Goal: Find specific fact: Find specific fact

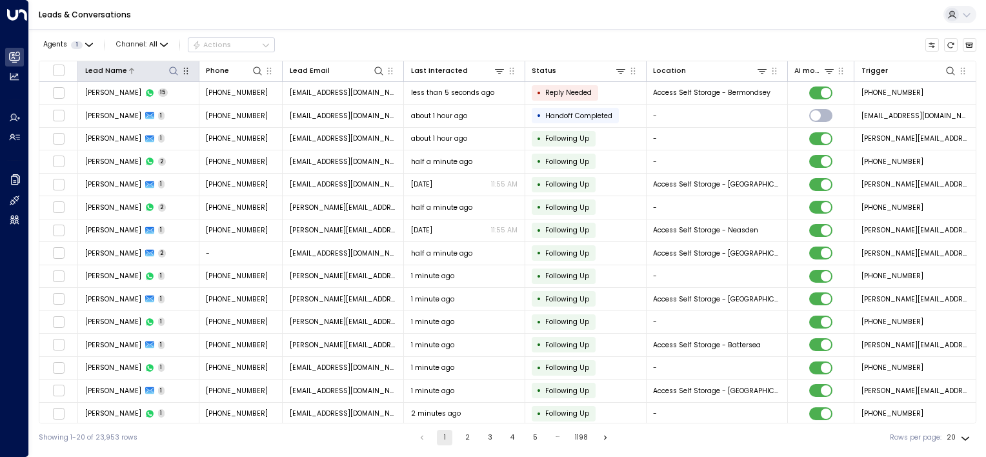
drag, startPoint x: 173, startPoint y: 66, endPoint x: 152, endPoint y: 74, distance: 22.1
click at [173, 66] on icon at bounding box center [174, 70] width 8 height 8
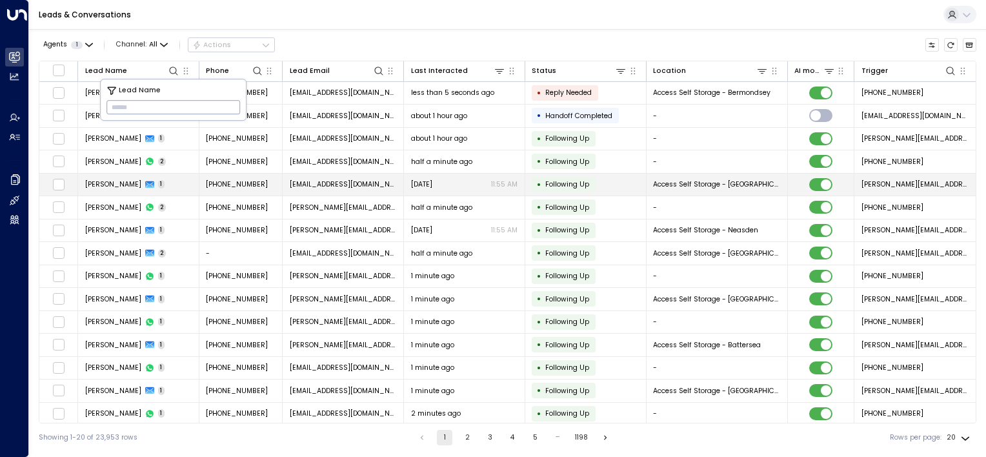
type input "**********"
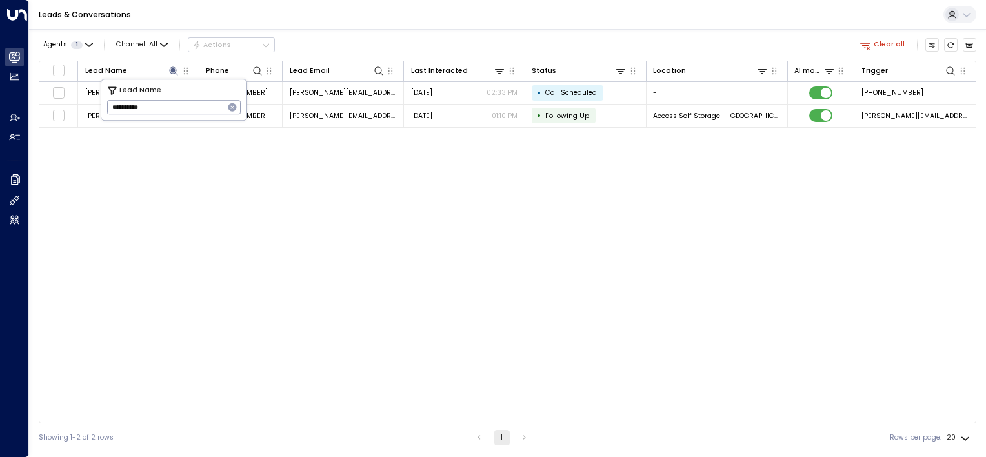
click at [390, 26] on div "Leads & Conversations" at bounding box center [507, 15] width 957 height 30
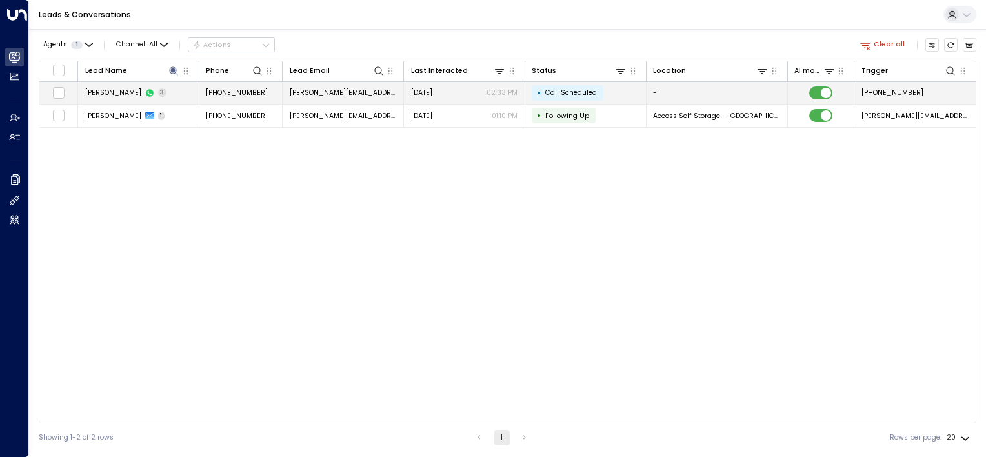
click at [397, 91] on td "[PERSON_NAME][EMAIL_ADDRESS][PERSON_NAME][DOMAIN_NAME]" at bounding box center [343, 93] width 121 height 23
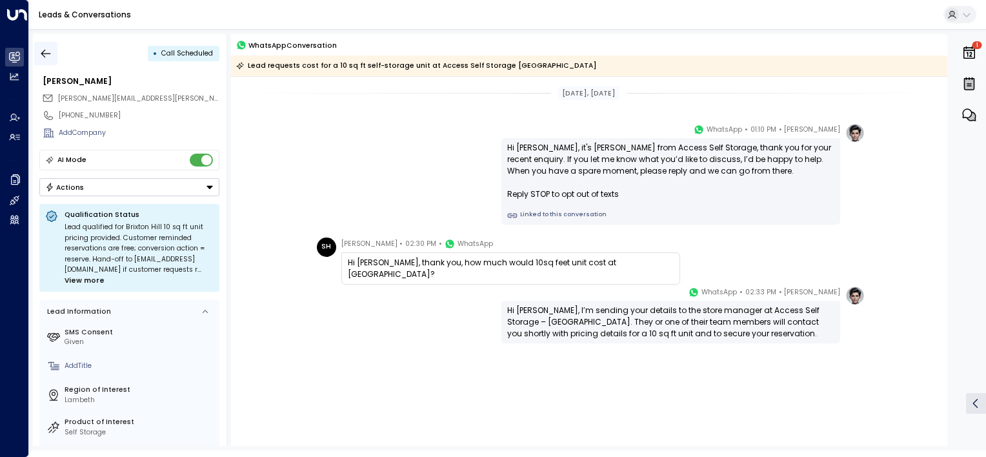
click at [46, 53] on icon "button" at bounding box center [46, 53] width 10 height 8
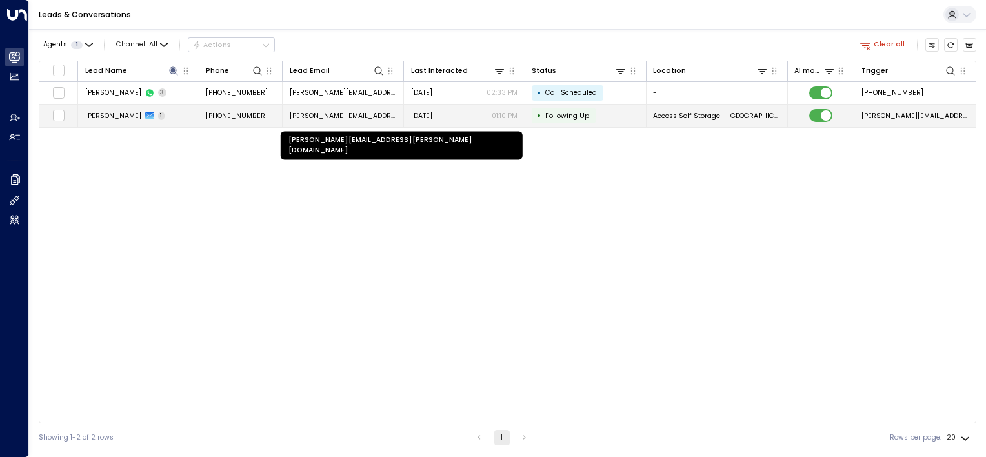
click at [377, 112] on span "[PERSON_NAME][EMAIL_ADDRESS][PERSON_NAME][DOMAIN_NAME]" at bounding box center [343, 116] width 107 height 10
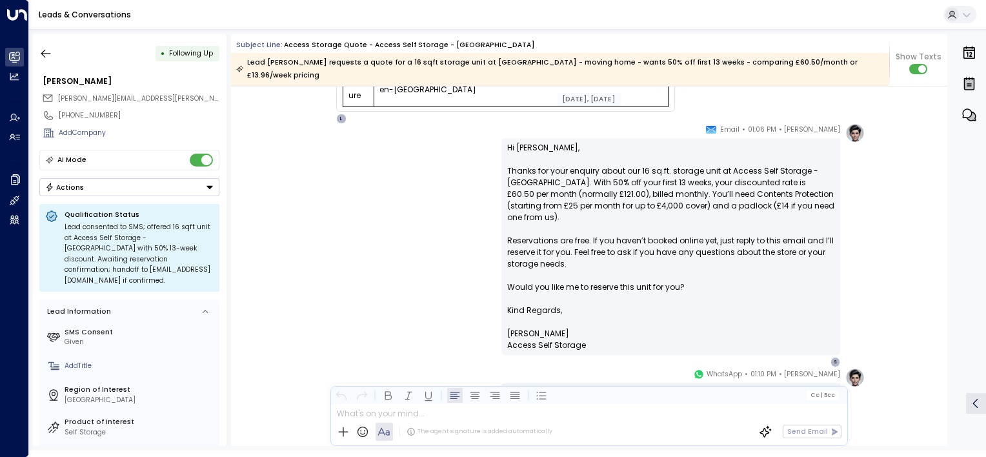
scroll to position [753, 0]
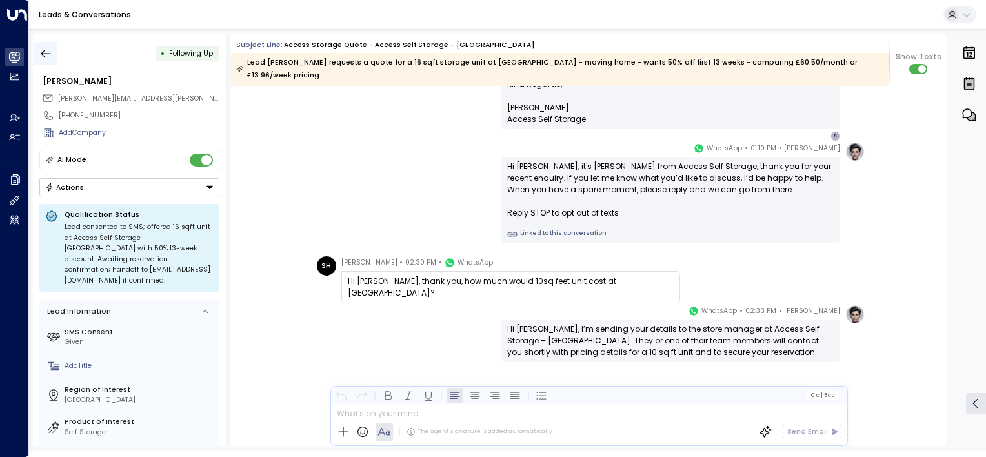
click at [52, 52] on icon "button" at bounding box center [45, 53] width 13 height 13
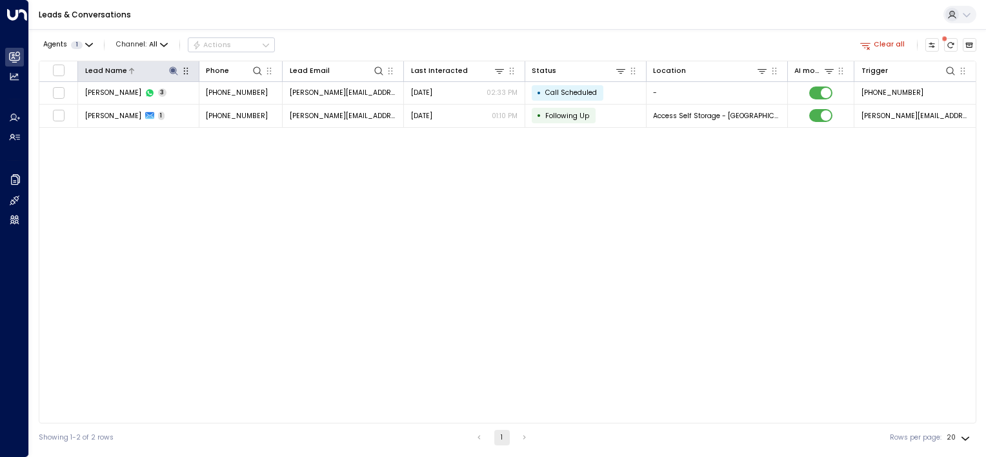
click at [154, 65] on div at bounding box center [153, 71] width 53 height 12
click at [173, 72] on icon at bounding box center [174, 70] width 8 height 8
click at [231, 108] on icon "button" at bounding box center [232, 107] width 10 height 10
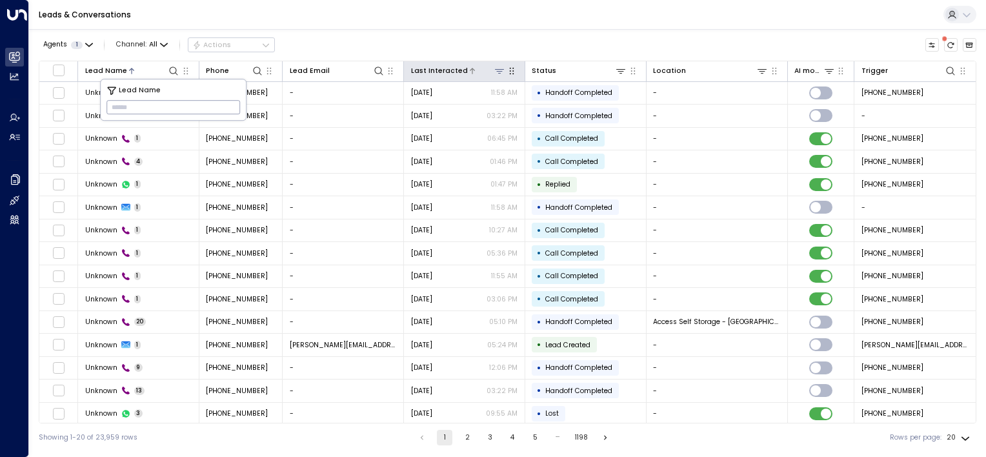
click at [468, 67] on icon at bounding box center [472, 71] width 8 height 8
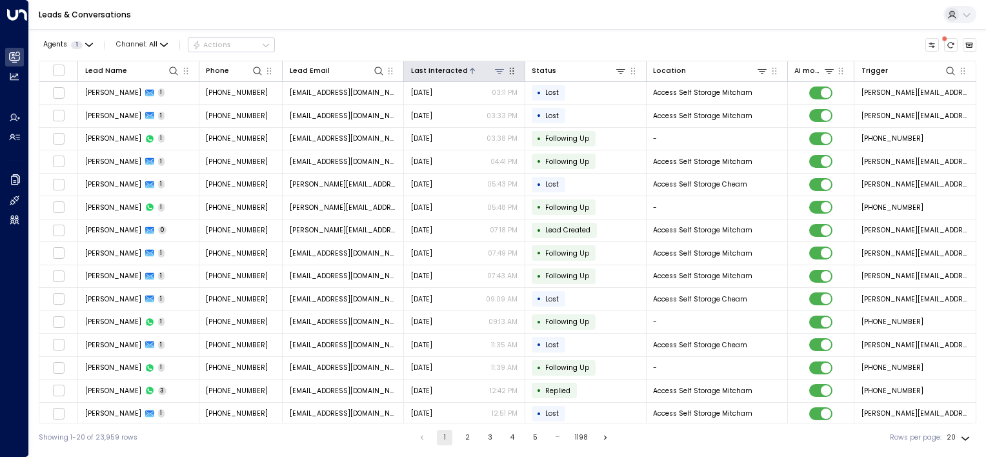
click at [470, 68] on icon at bounding box center [472, 71] width 5 height 6
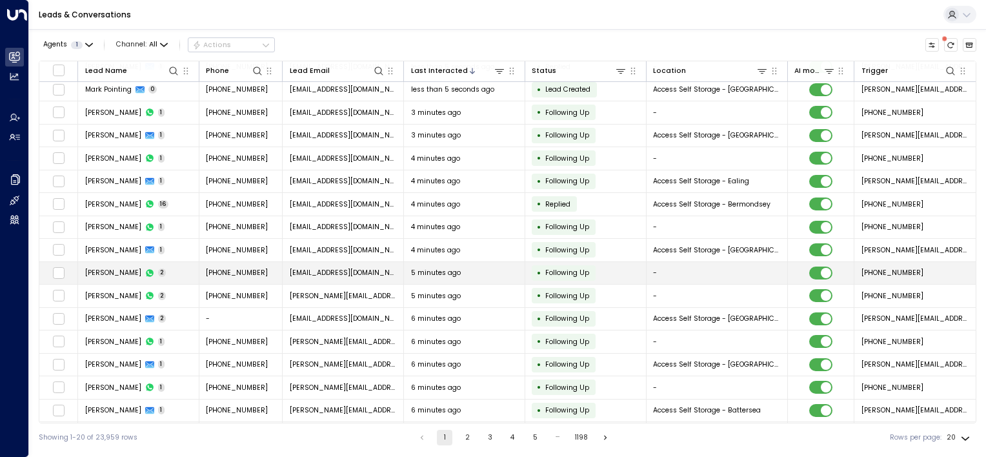
scroll to position [116, 0]
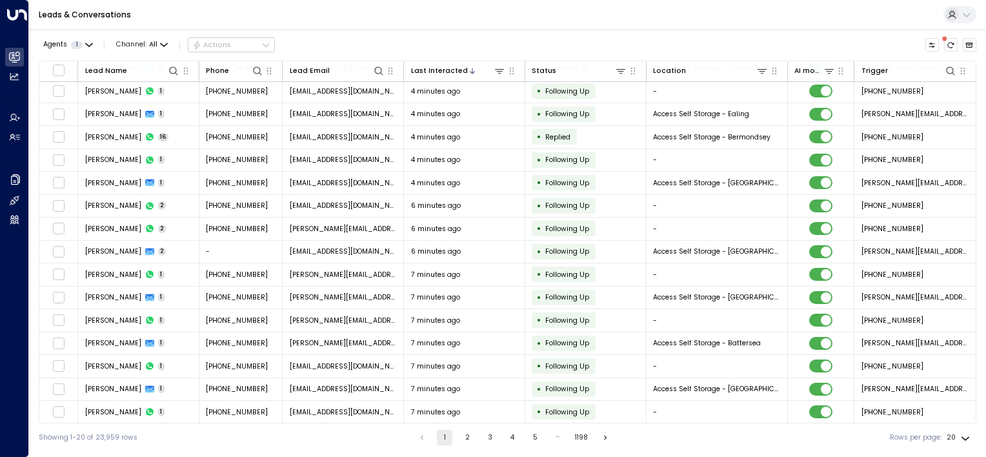
click at [965, 438] on body "Overview Leads & Conversations Leads & Conversations Analytics Analytics Agents…" at bounding box center [493, 226] width 986 height 452
click at [957, 427] on li "100" at bounding box center [959, 432] width 34 height 19
type input "***"
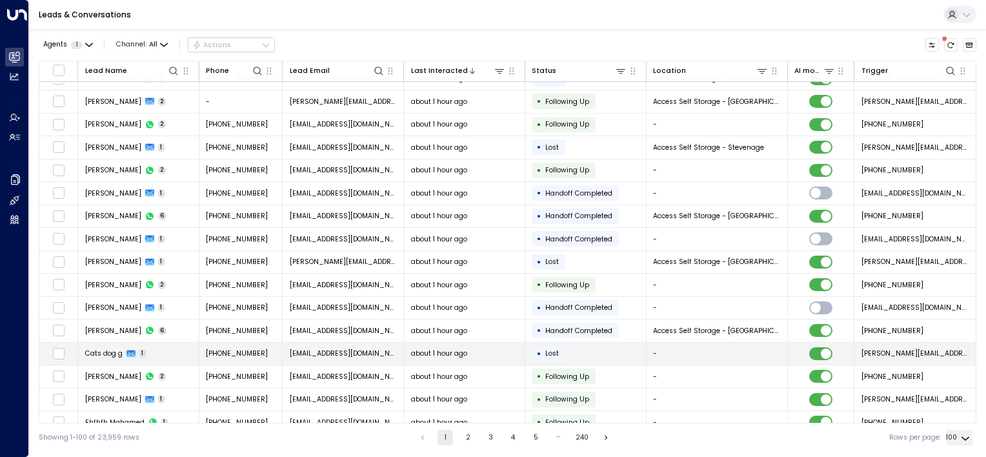
scroll to position [1938, 0]
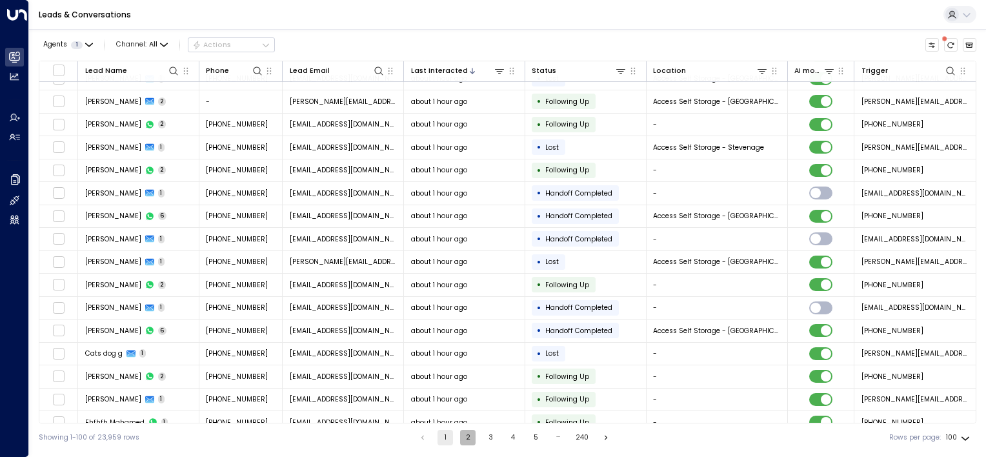
click at [463, 436] on button "2" at bounding box center [467, 437] width 15 height 15
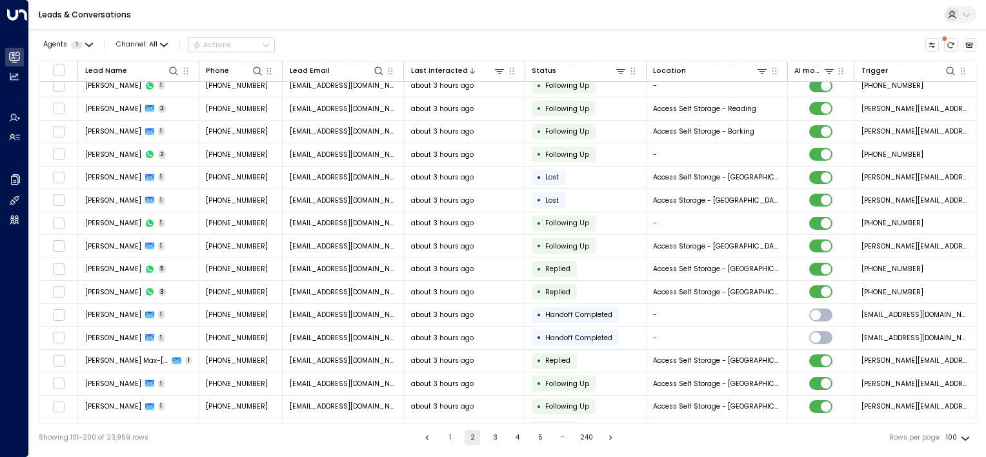
scroll to position [1938, 0]
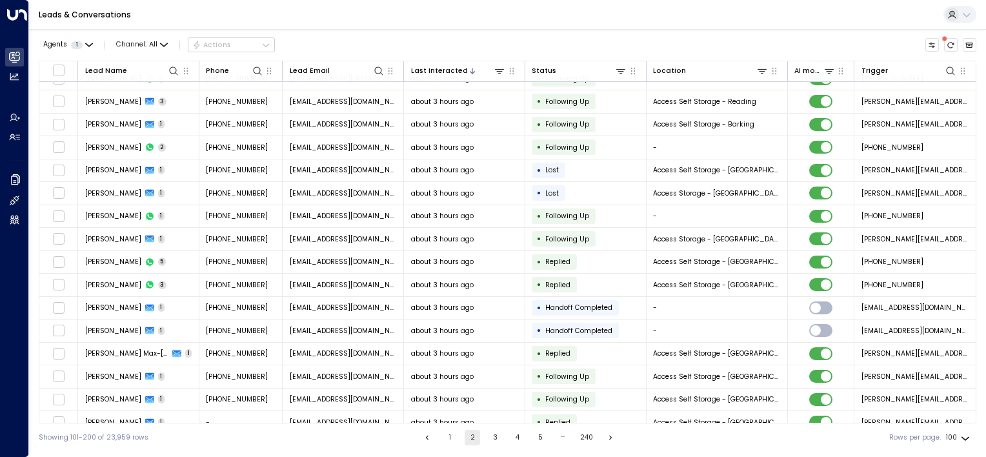
click at [489, 436] on button "3" at bounding box center [494, 437] width 15 height 15
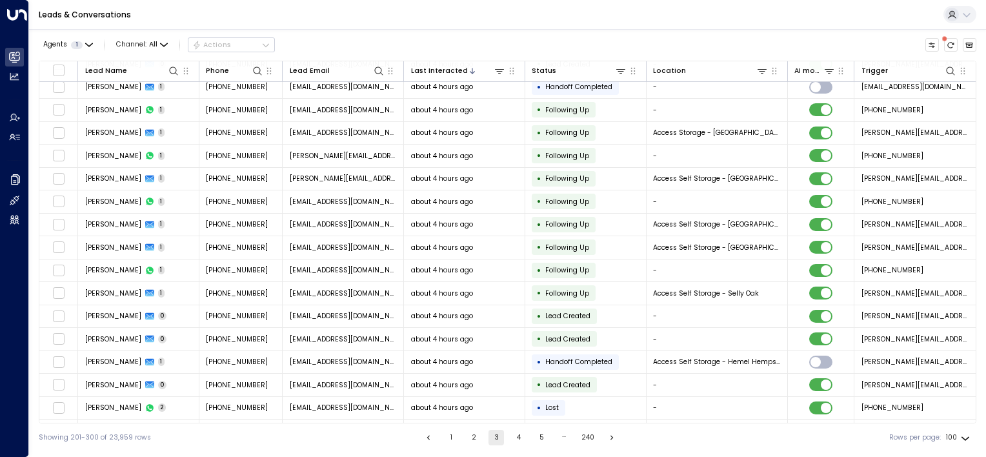
scroll to position [1938, 0]
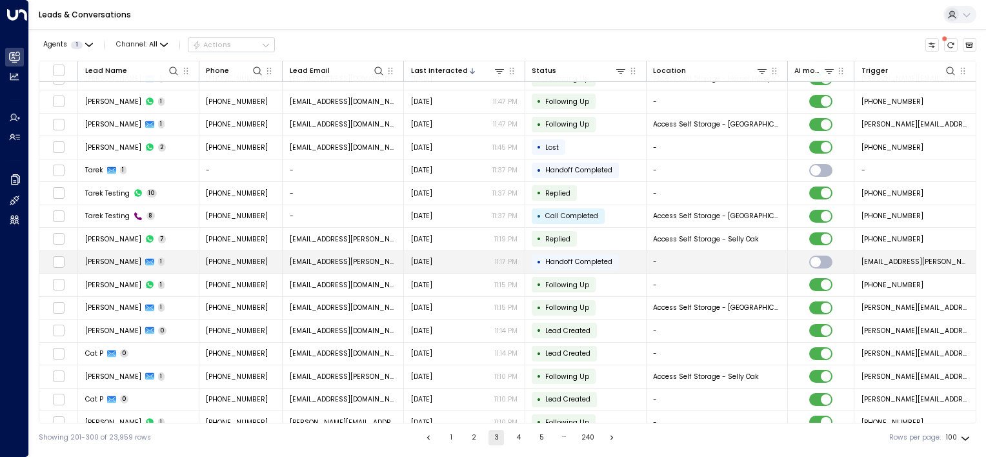
click at [422, 257] on span "[DATE]" at bounding box center [421, 262] width 21 height 10
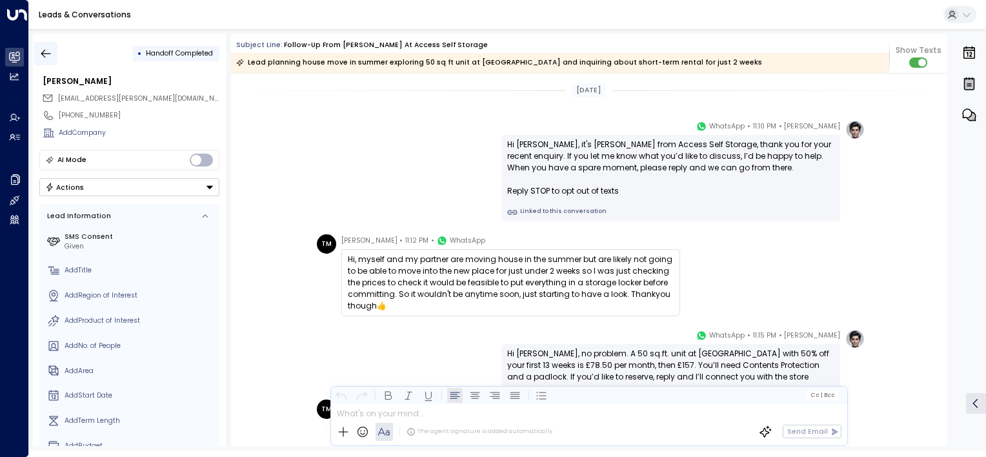
click at [44, 50] on icon "button" at bounding box center [46, 53] width 10 height 8
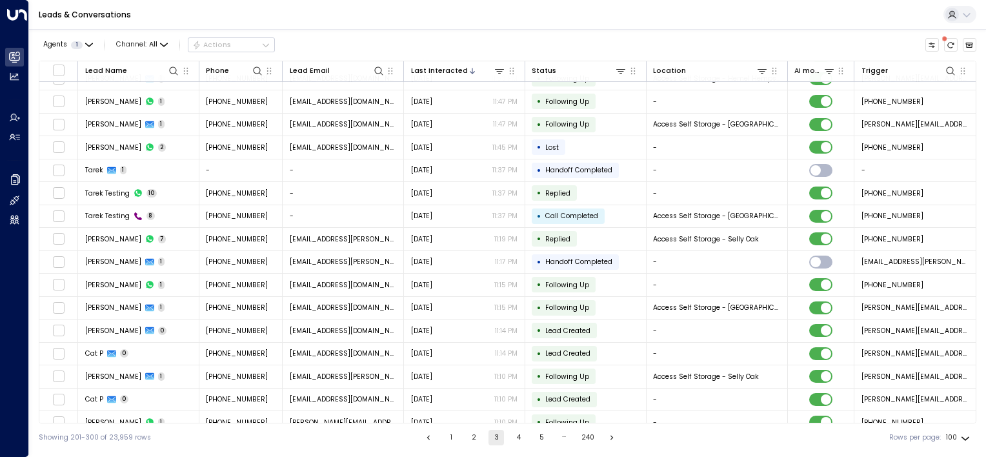
scroll to position [1923, 0]
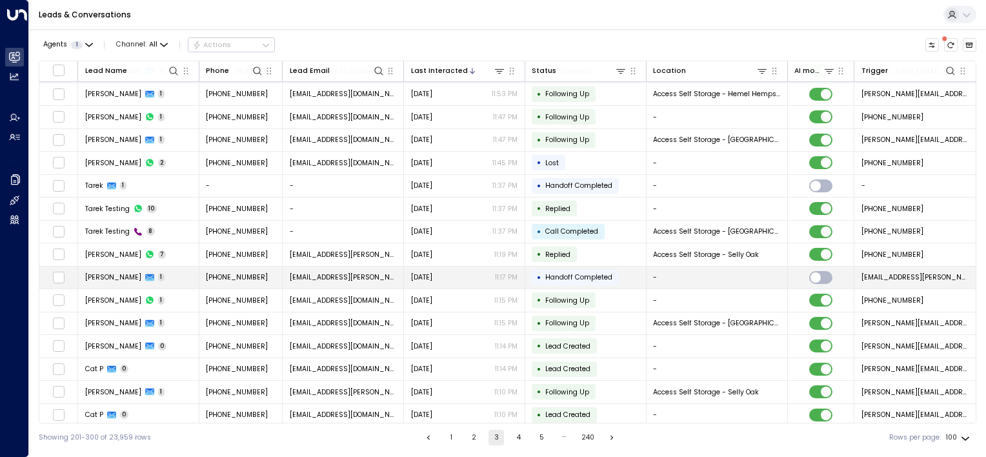
click at [382, 266] on td "[EMAIL_ADDRESS][PERSON_NAME][DOMAIN_NAME]" at bounding box center [343, 277] width 121 height 23
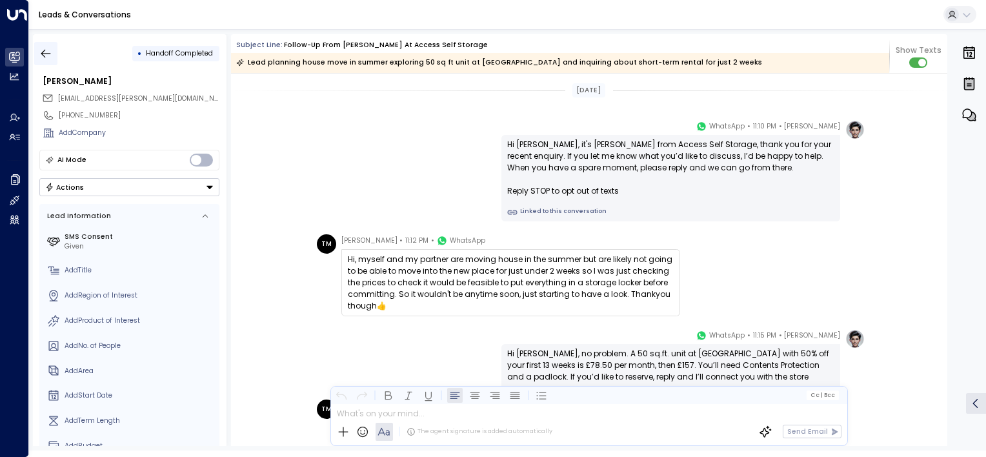
click at [50, 47] on icon "button" at bounding box center [45, 53] width 13 height 13
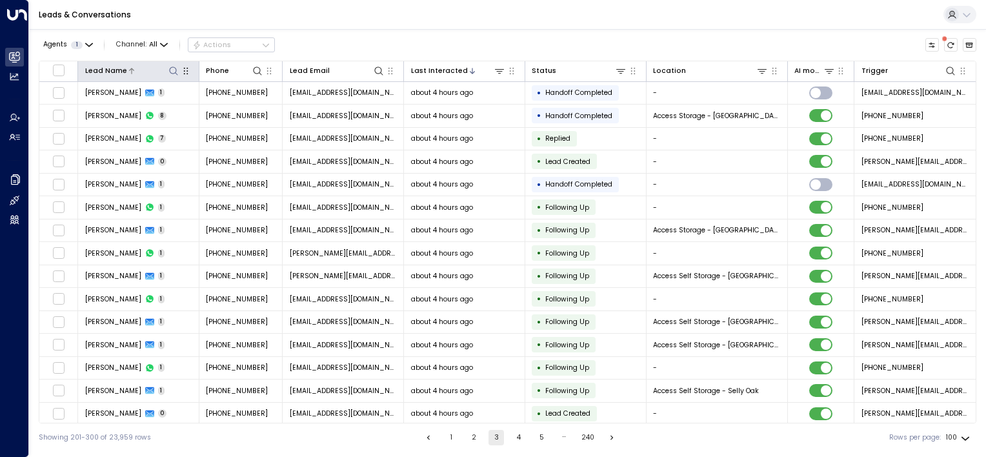
click at [172, 68] on icon at bounding box center [173, 71] width 10 height 10
type input "******"
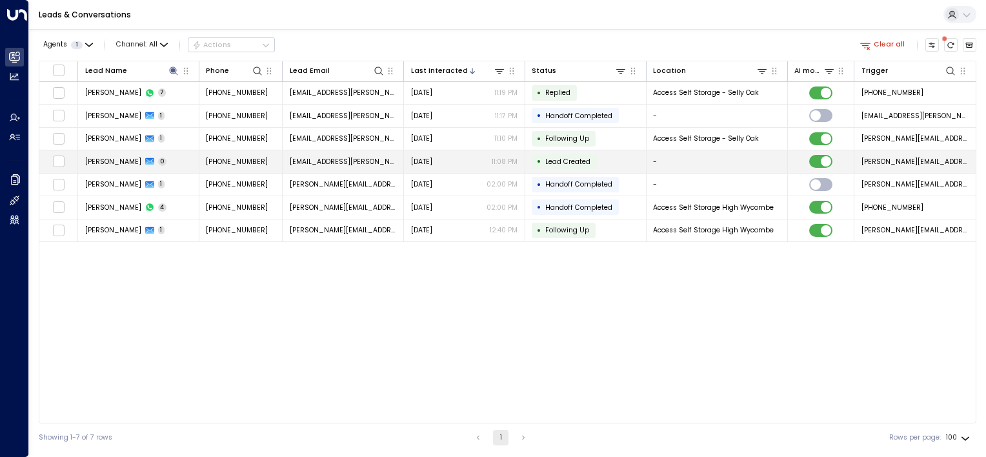
click at [329, 157] on span "[EMAIL_ADDRESS][PERSON_NAME][DOMAIN_NAME]" at bounding box center [343, 162] width 107 height 10
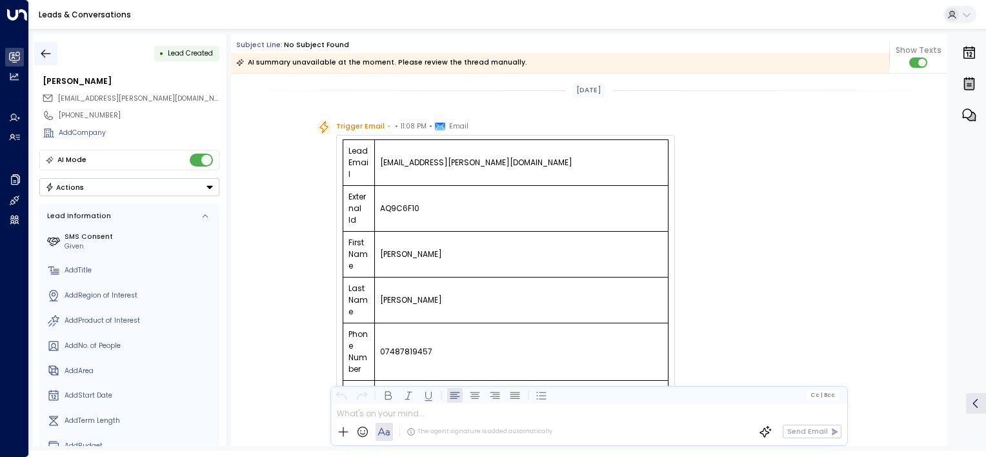
click at [48, 55] on icon "button" at bounding box center [45, 53] width 13 height 13
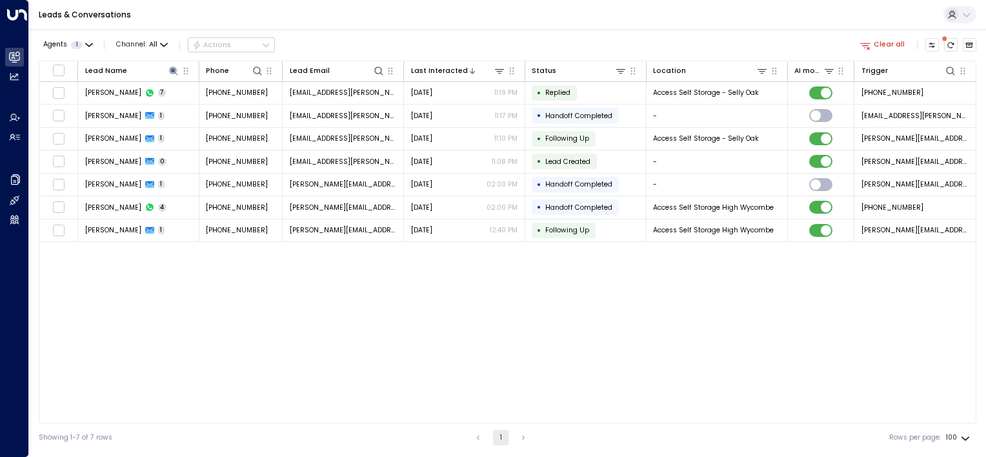
click at [875, 46] on button "Clear all" at bounding box center [882, 45] width 53 height 14
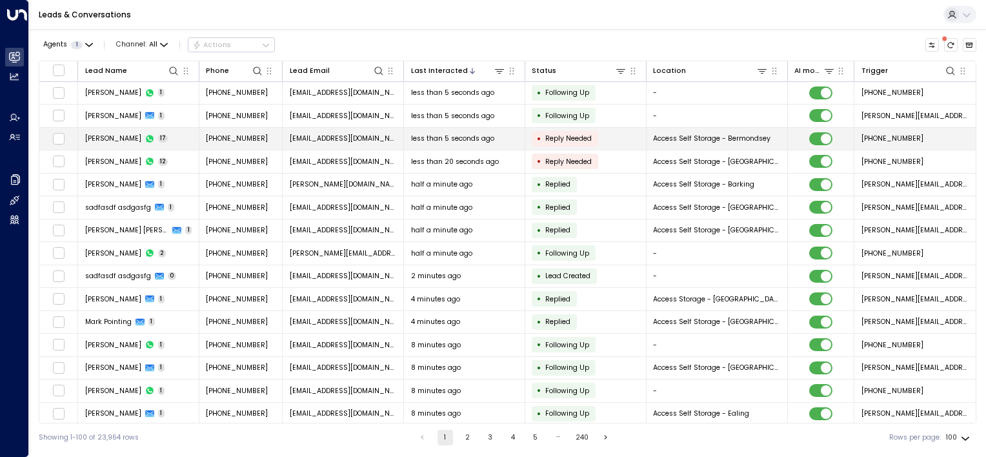
click at [385, 130] on td "[EMAIL_ADDRESS][DOMAIN_NAME]" at bounding box center [343, 139] width 121 height 23
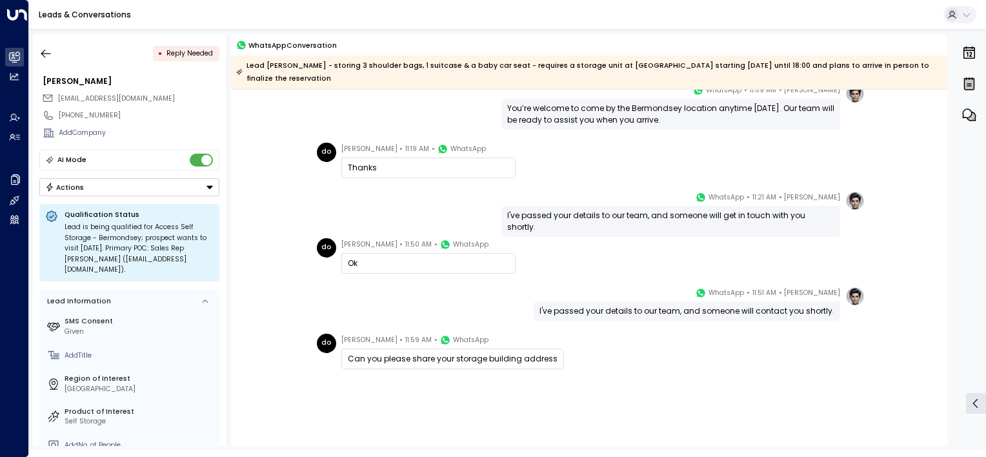
scroll to position [1921, 0]
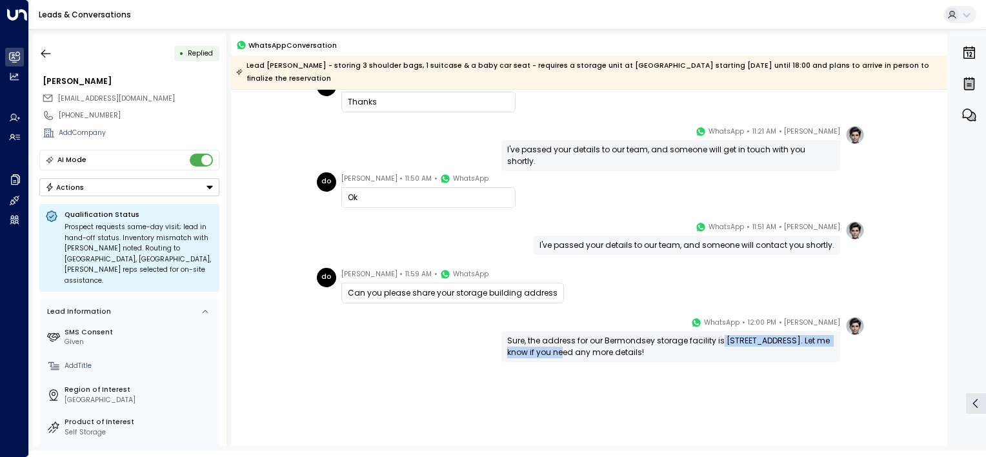
drag, startPoint x: 719, startPoint y: 325, endPoint x: 570, endPoint y: 339, distance: 149.7
click at [570, 339] on div "Sure, the address for our Bermondsey storage facility is [STREET_ADDRESS]. Let …" at bounding box center [670, 346] width 327 height 23
drag, startPoint x: 570, startPoint y: 339, endPoint x: 557, endPoint y: 338, distance: 13.6
copy div "[STREET_ADDRESS]."
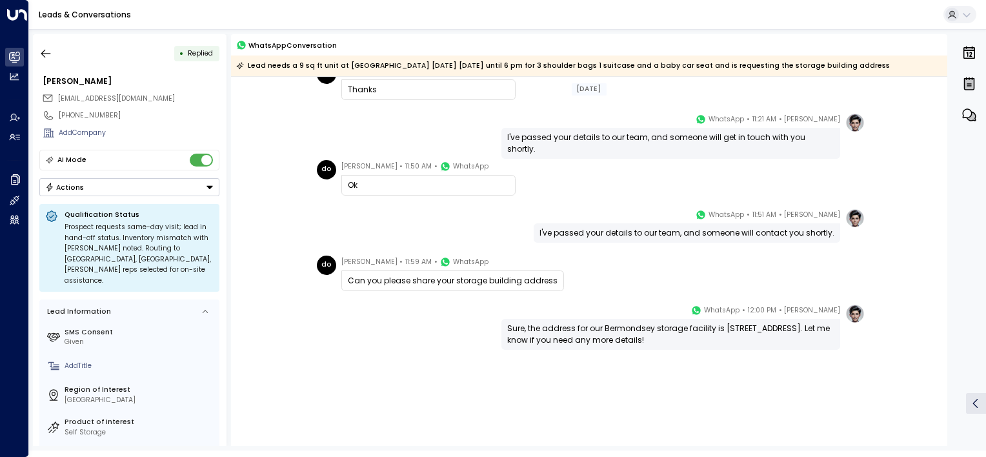
scroll to position [803, 0]
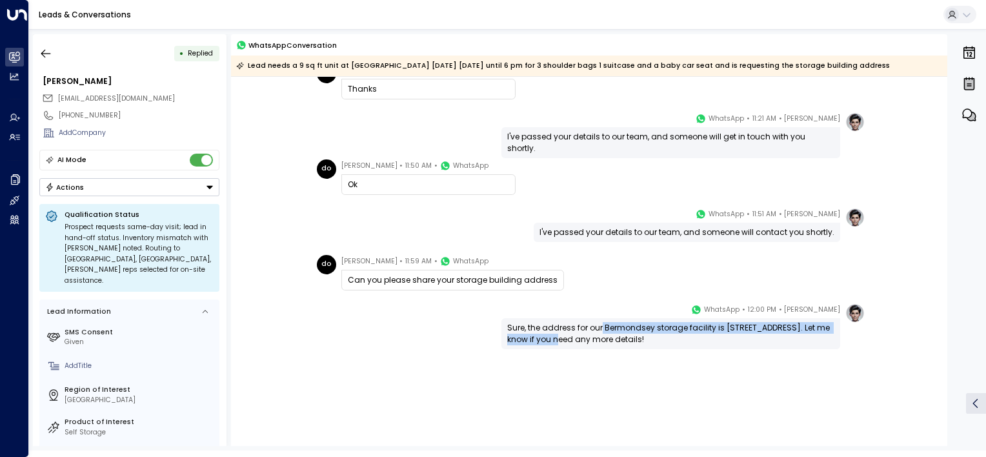
drag, startPoint x: 601, startPoint y: 326, endPoint x: 568, endPoint y: 343, distance: 37.2
click at [568, 343] on div "Sure, the address for our Bermondsey storage facility is [STREET_ADDRESS]. Let …" at bounding box center [670, 333] width 327 height 23
copy div "[GEOGRAPHIC_DATA] storage facility is [STREET_ADDRESS]."
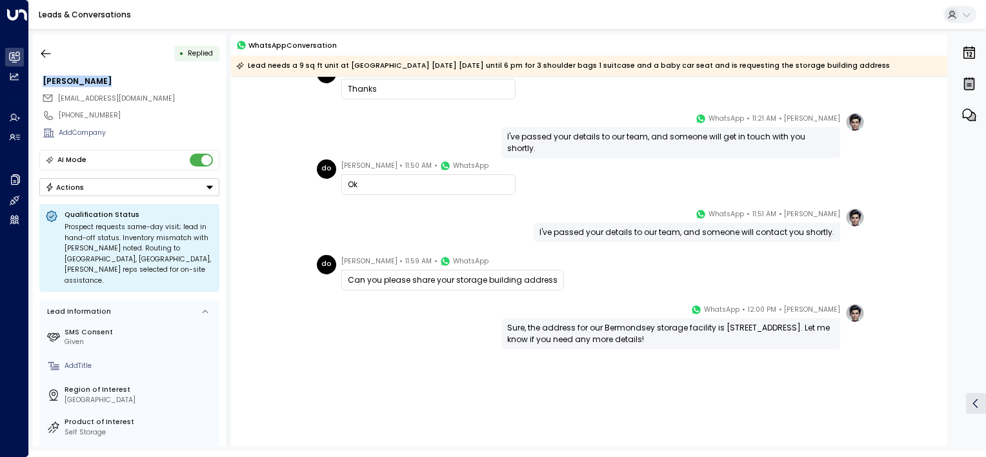
drag, startPoint x: 96, startPoint y: 83, endPoint x: 30, endPoint y: 75, distance: 66.8
click at [30, 75] on div "• Replied [PERSON_NAME] [EMAIL_ADDRESS][DOMAIN_NAME] [PHONE_NUMBER] Add Company…" at bounding box center [507, 239] width 957 height 421
copy div "[PERSON_NAME]"
